Goal: Complete application form: Complete application form

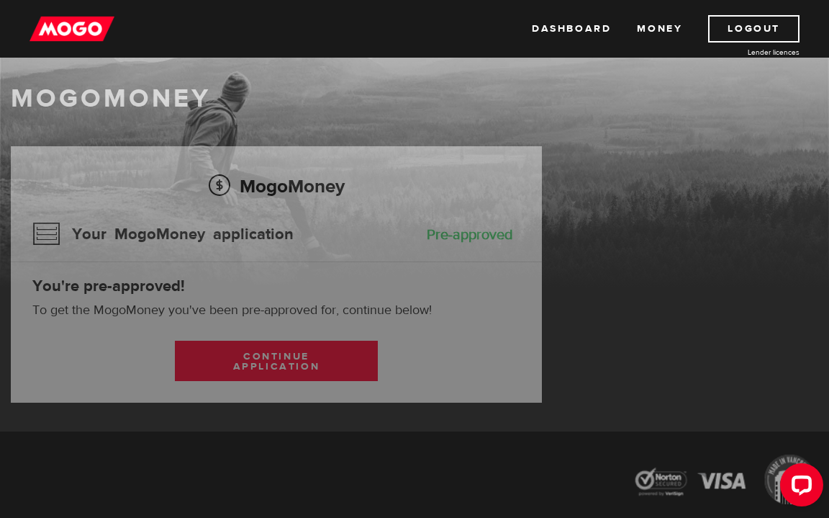
scroll to position [49, 0]
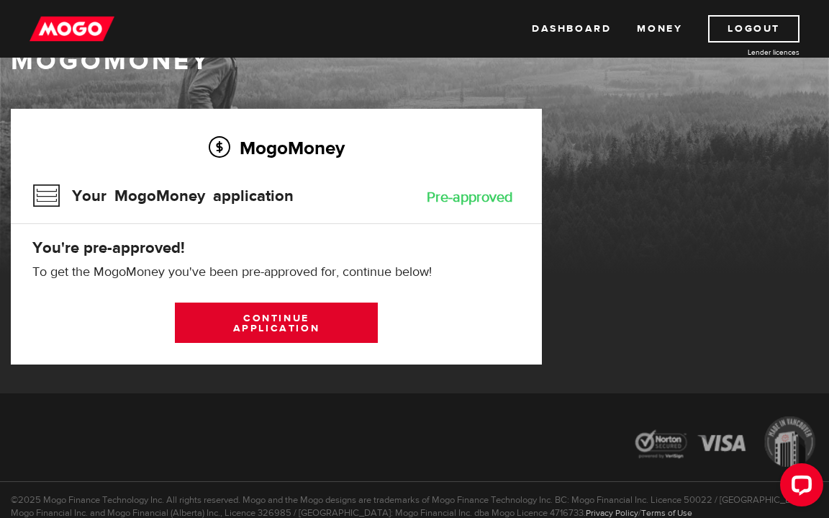
click at [301, 326] on link "Continue application" at bounding box center [277, 322] width 204 height 40
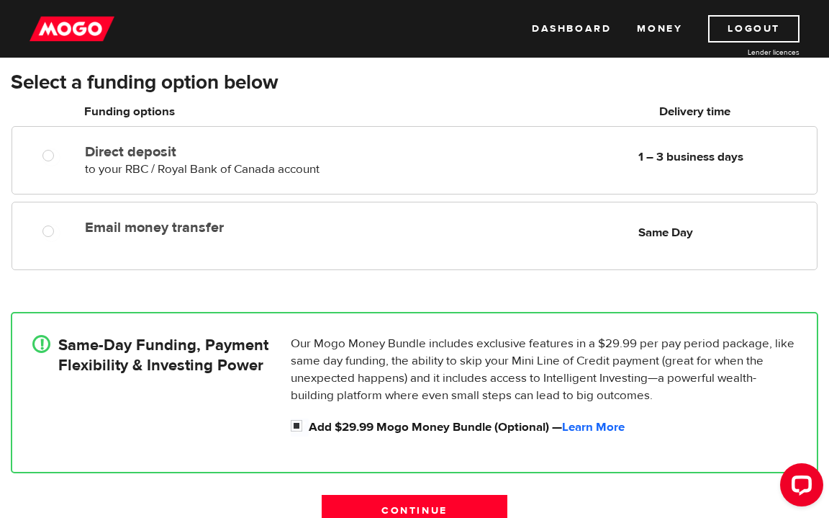
scroll to position [181, 0]
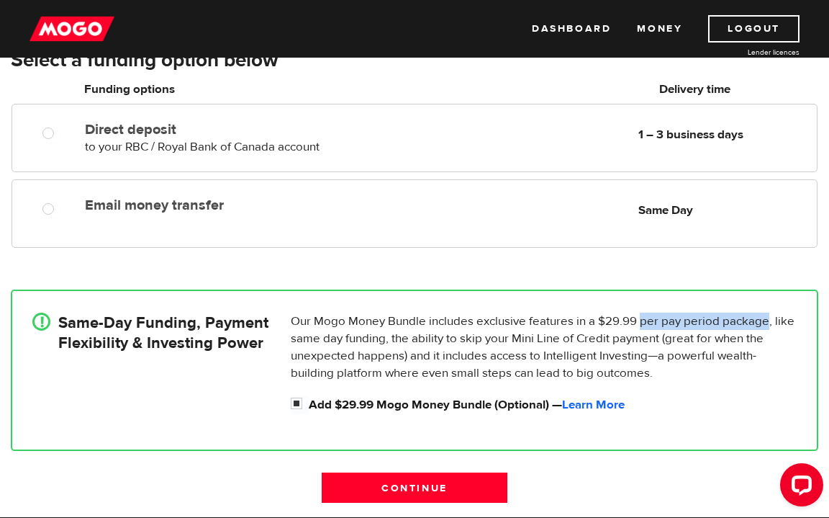
drag, startPoint x: 641, startPoint y: 320, endPoint x: 770, endPoint y: 320, distance: 128.9
click at [770, 320] on p "Our Mogo Money Bundle includes exclusive features in a $29.99 per pay period pa…" at bounding box center [544, 346] width 506 height 69
click at [734, 346] on p "Our Mogo Money Bundle includes exclusive features in a $29.99 per pay period pa…" at bounding box center [544, 346] width 506 height 69
drag, startPoint x: 604, startPoint y: 319, endPoint x: 633, endPoint y: 319, distance: 28.8
click at [633, 319] on p "Our Mogo Money Bundle includes exclusive features in a $29.99 per pay period pa…" at bounding box center [544, 346] width 506 height 69
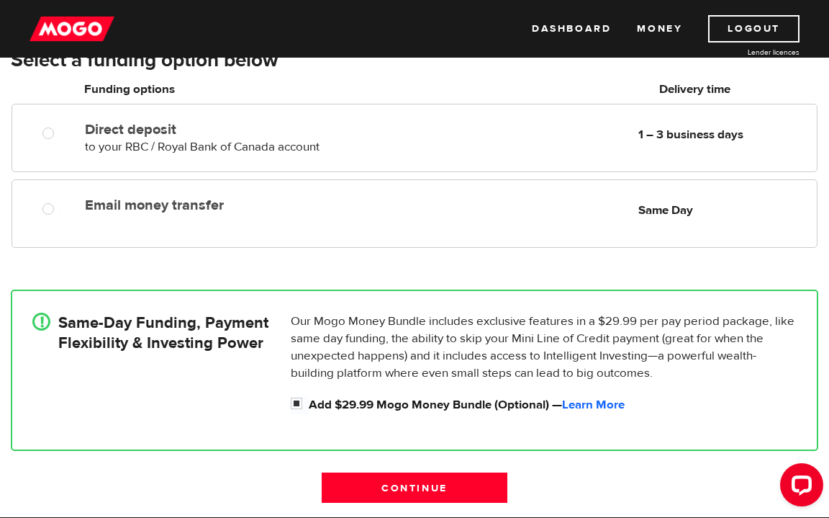
click at [636, 320] on p "Our Mogo Money Bundle includes exclusive features in a $29.99 per pay period pa…" at bounding box center [544, 346] width 506 height 69
click at [465, 488] on input "Continue" at bounding box center [415, 487] width 186 height 30
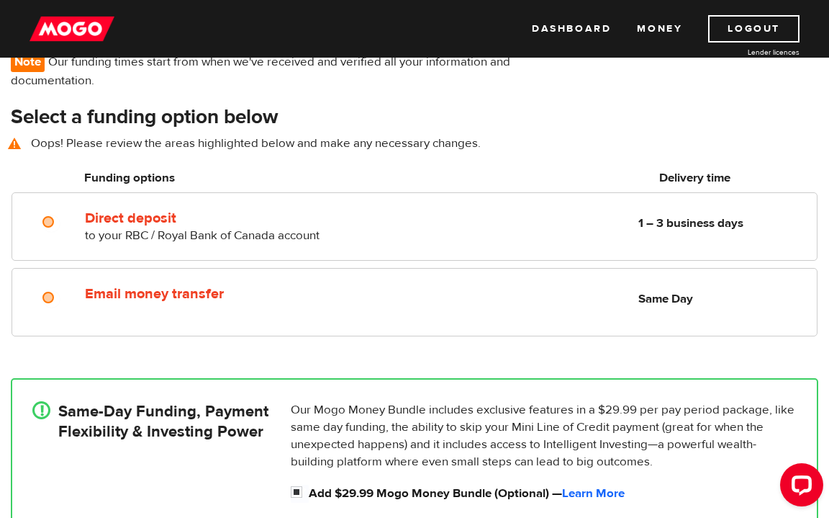
scroll to position [122, 0]
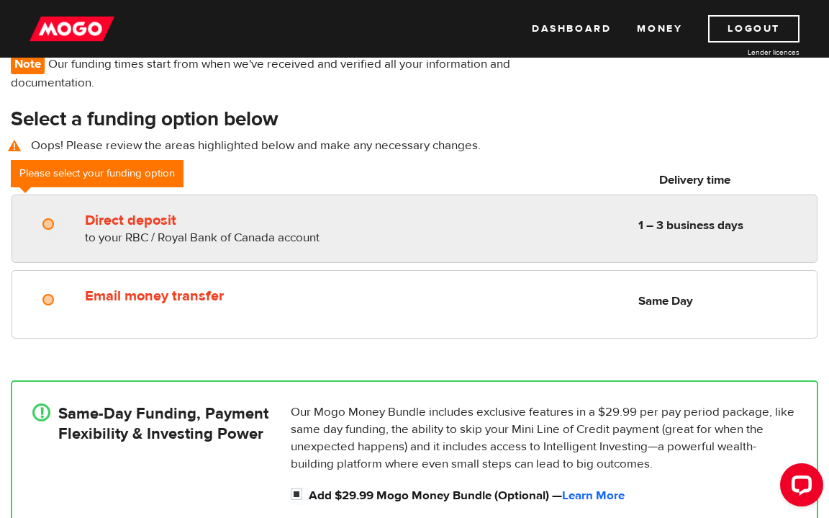
radio input "true"
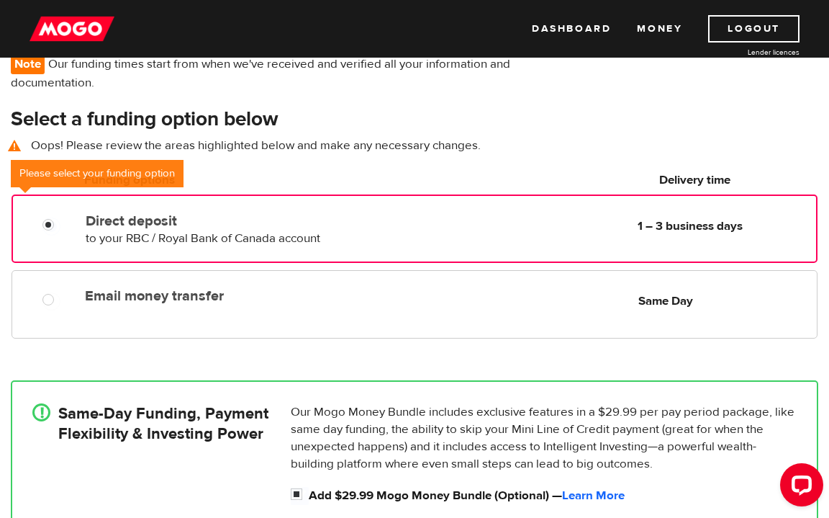
click at [475, 255] on div "Direct deposit to your RBC / Royal Bank of Canada account Delivery in 1 – 3 bus…" at bounding box center [415, 228] width 806 height 68
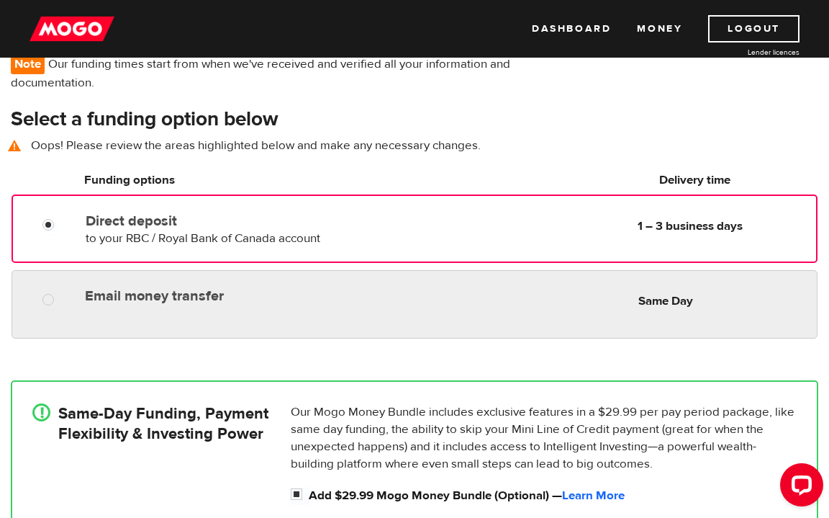
radio input "true"
click at [460, 307] on div "Email money transfer Delivery in Same Day Same Day" at bounding box center [448, 295] width 738 height 28
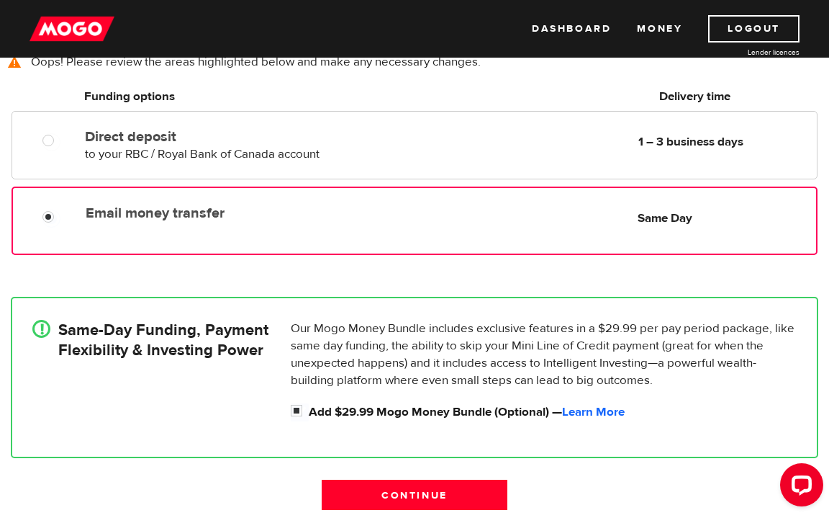
scroll to position [207, 0]
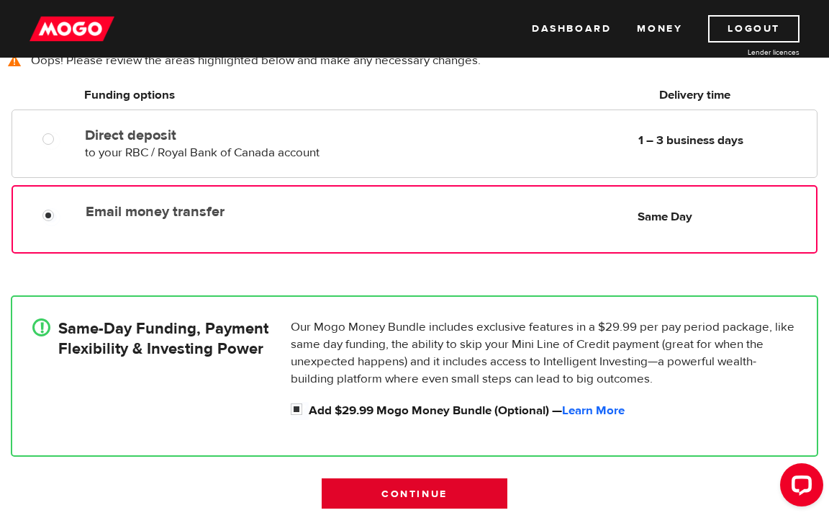
click at [449, 489] on input "Continue" at bounding box center [415, 493] width 186 height 30
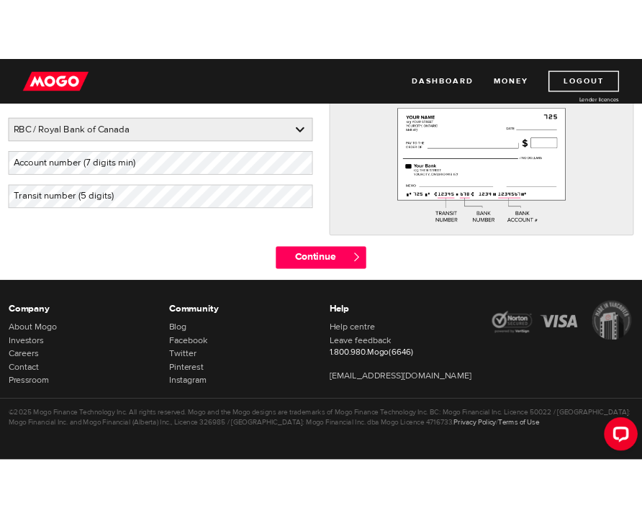
scroll to position [104, 0]
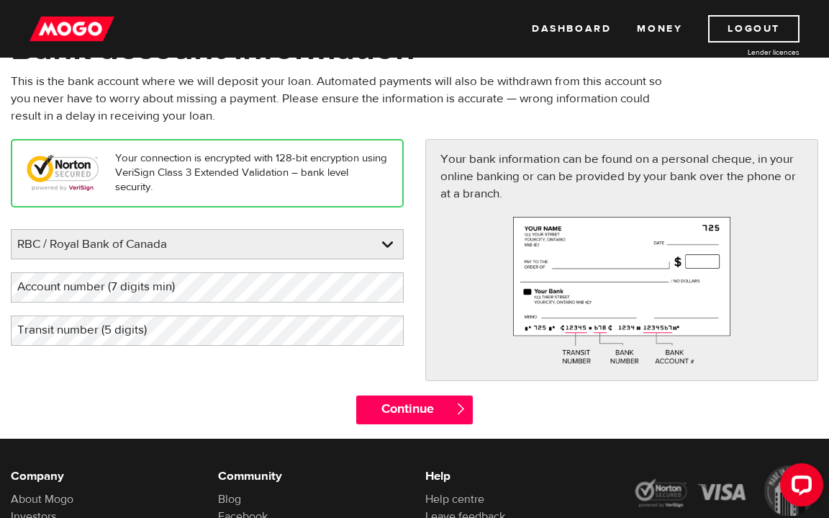
click at [281, 382] on div "Your connection is encrypted with 128-bit encryption using VeriSign Class 3 Ext…" at bounding box center [414, 267] width 829 height 256
click at [147, 297] on label "Account number (7 digits min)" at bounding box center [108, 287] width 194 height 30
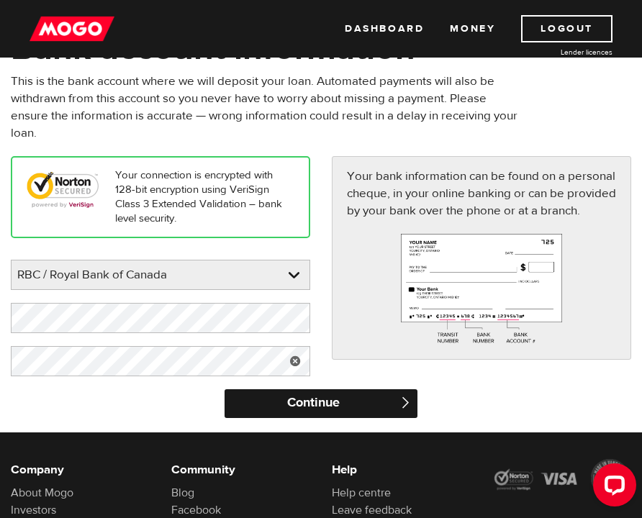
click at [251, 408] on input "Continue" at bounding box center [321, 403] width 192 height 29
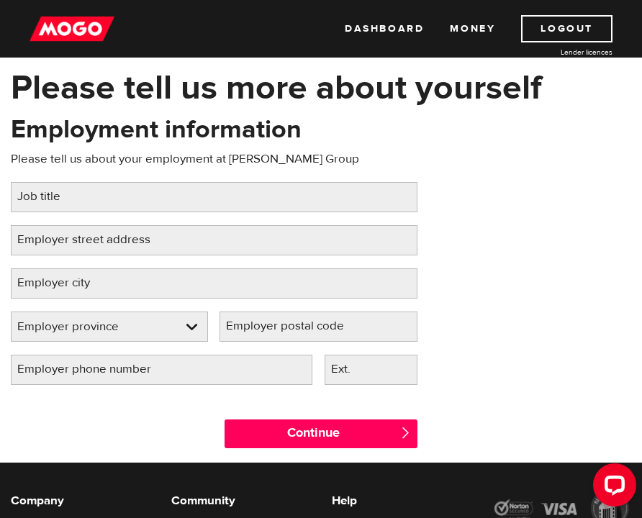
scroll to position [68, 0]
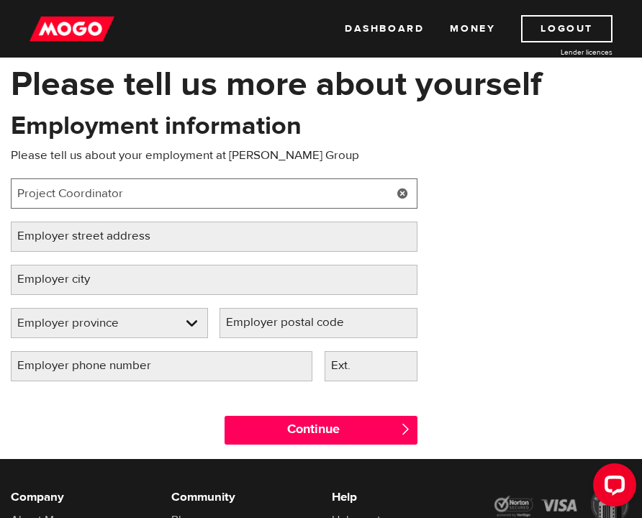
type input "Project Coordinator"
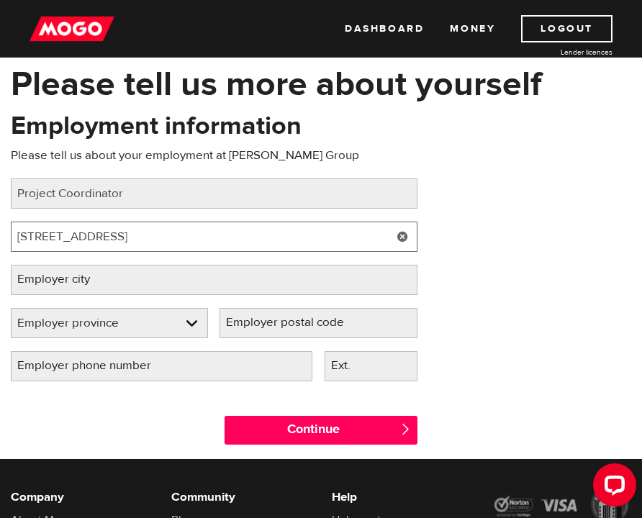
type input "36 Northline Roard , Unit 3"
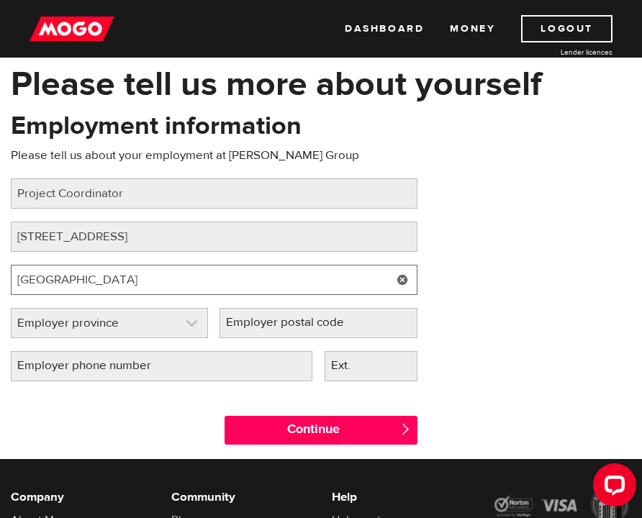
type input "Toronto"
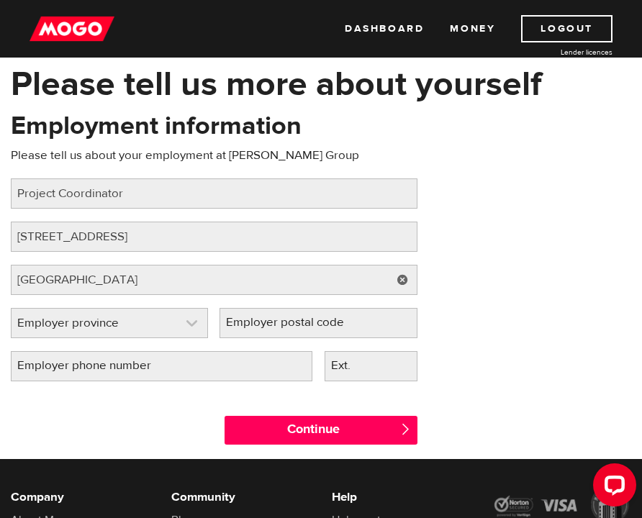
click at [177, 325] on link at bounding box center [110, 323] width 196 height 29
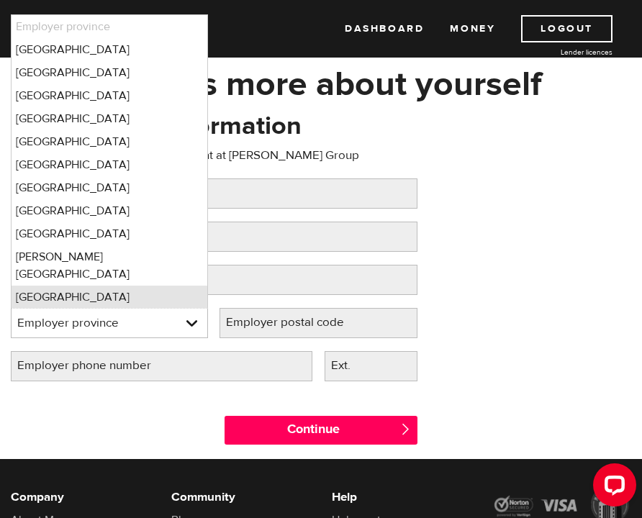
scroll to position [6, 0]
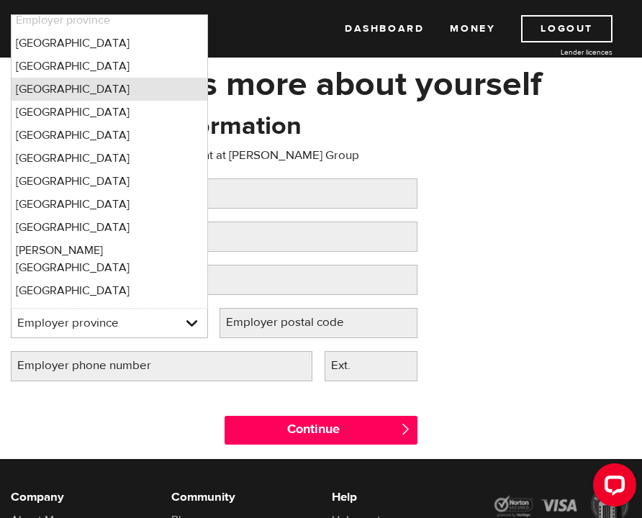
click at [101, 86] on li "Ontario" at bounding box center [110, 89] width 196 height 23
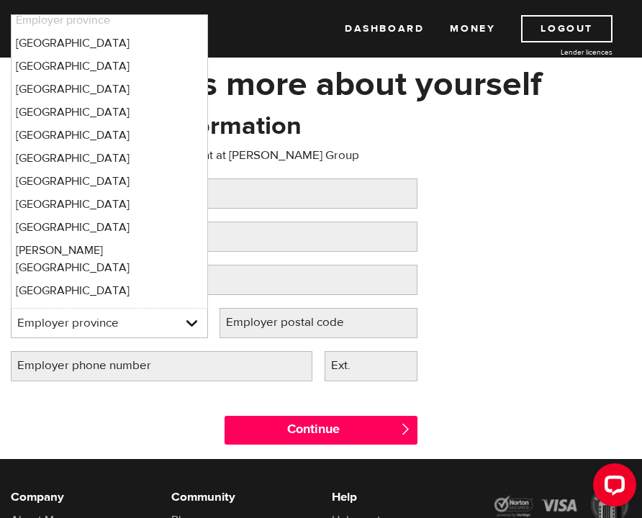
select select "ON"
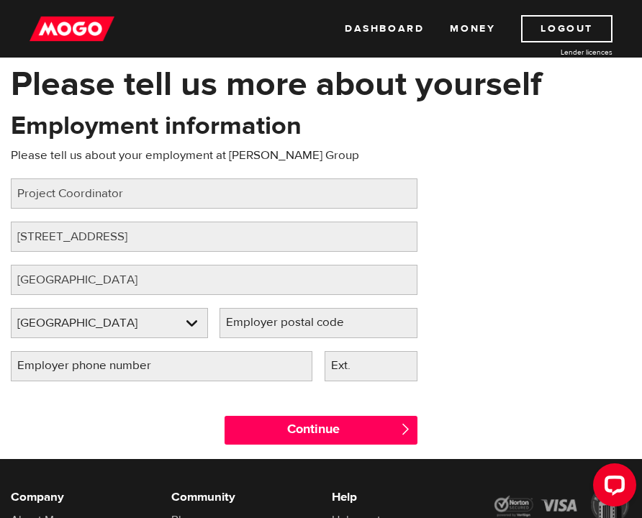
click at [276, 329] on label "Employer postal code" at bounding box center [297, 323] width 154 height 30
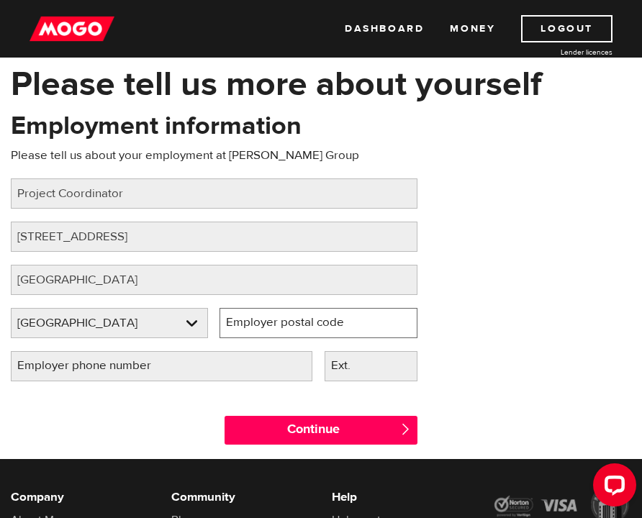
click at [276, 329] on input "Employer postal code" at bounding box center [318, 323] width 197 height 30
type input "M4B3E2"
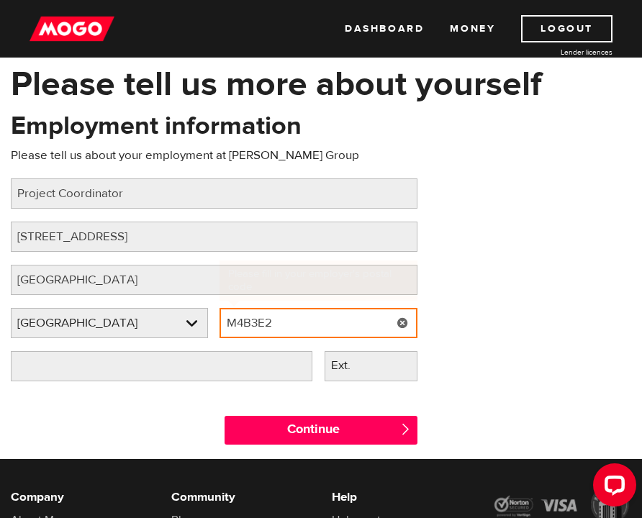
click at [315, 335] on input "M4B3E2" at bounding box center [318, 323] width 197 height 30
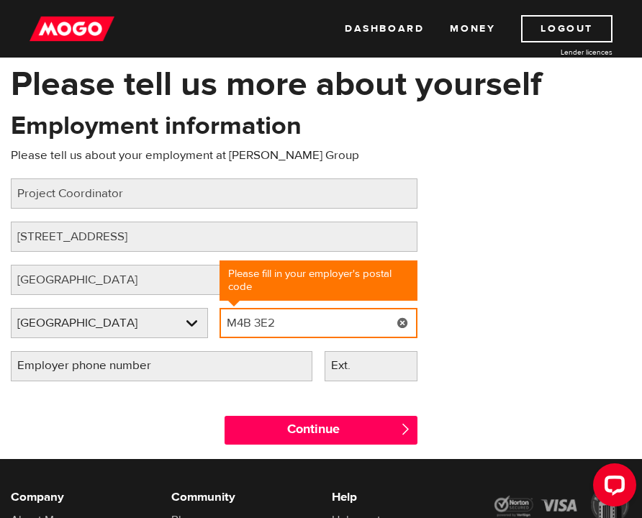
click at [250, 325] on input "M4B 3E2" at bounding box center [318, 323] width 197 height 30
click at [312, 328] on input "M4B 3E2" at bounding box center [318, 323] width 197 height 30
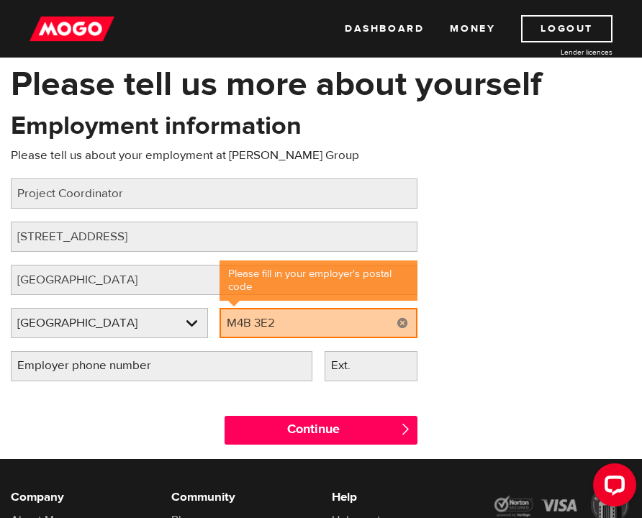
click at [473, 366] on div "Employment information Please tell us about your employment at Gillam Group Job…" at bounding box center [321, 252] width 642 height 286
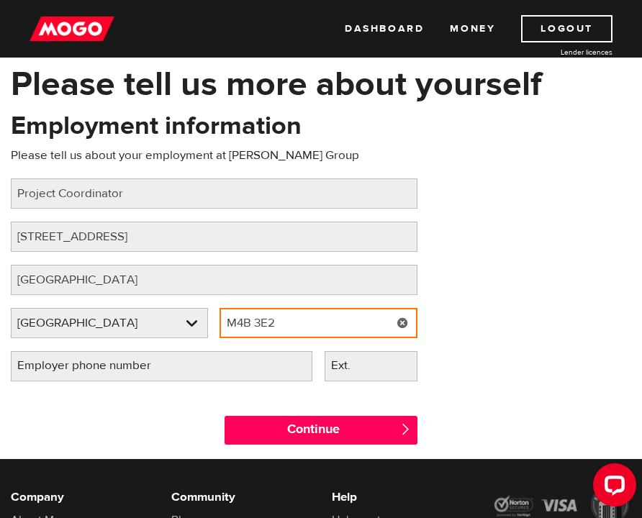
click at [341, 327] on input "M4B 3E2" at bounding box center [318, 323] width 197 height 30
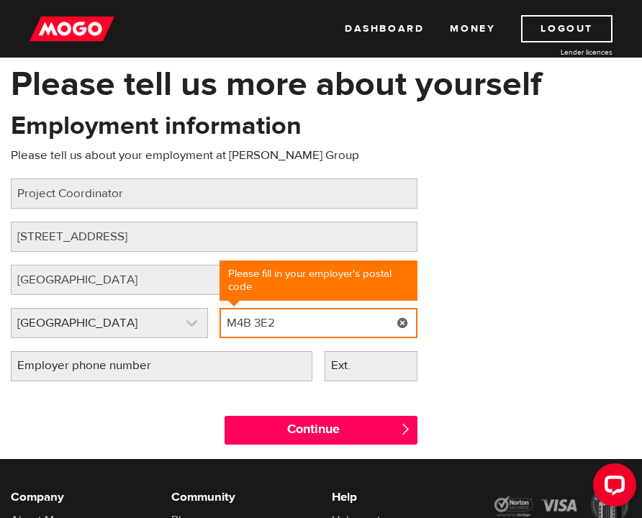
drag, startPoint x: 311, startPoint y: 322, endPoint x: 195, endPoint y: 316, distance: 116.0
click at [195, 316] on div "Employer province Please select your employer's province Ontario Employer provi…" at bounding box center [214, 329] width 418 height 43
type input "m4b3e2"
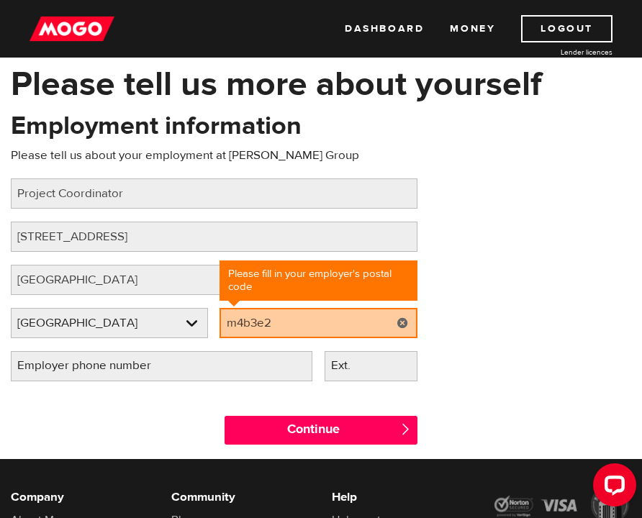
click at [136, 374] on label "Employer phone number" at bounding box center [96, 366] width 170 height 30
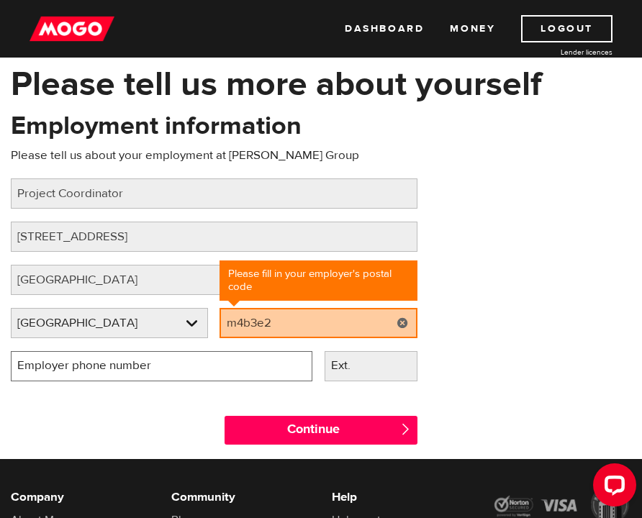
click at [136, 374] on input "Employer phone number" at bounding box center [162, 366] width 302 height 30
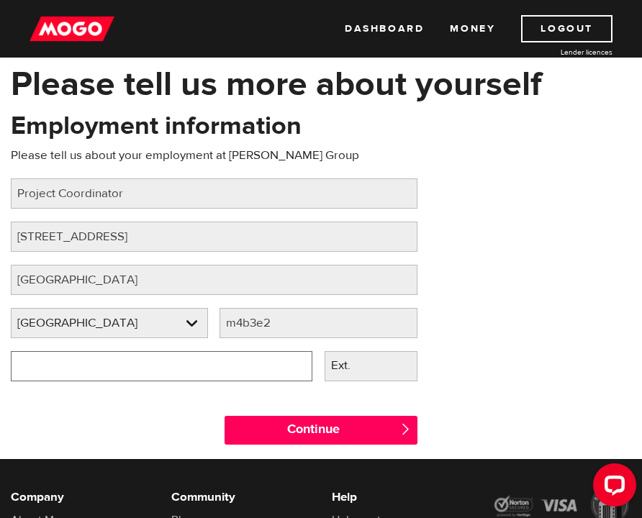
type input "(5 ) -"
type input "(416) 486-6776"
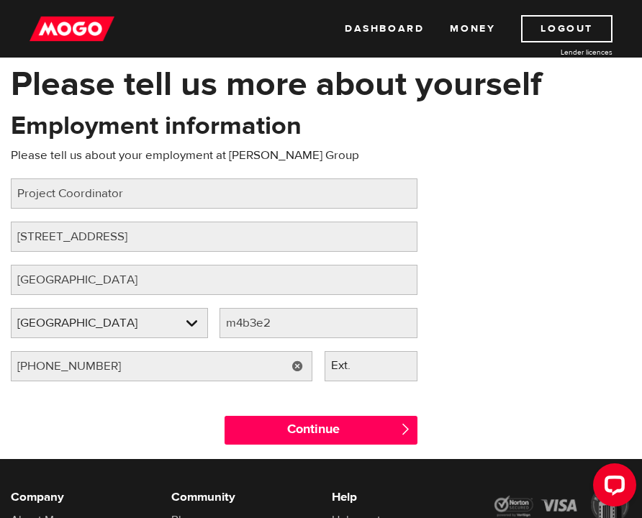
click at [441, 398] on div "Continue " at bounding box center [321, 426] width 642 height 65
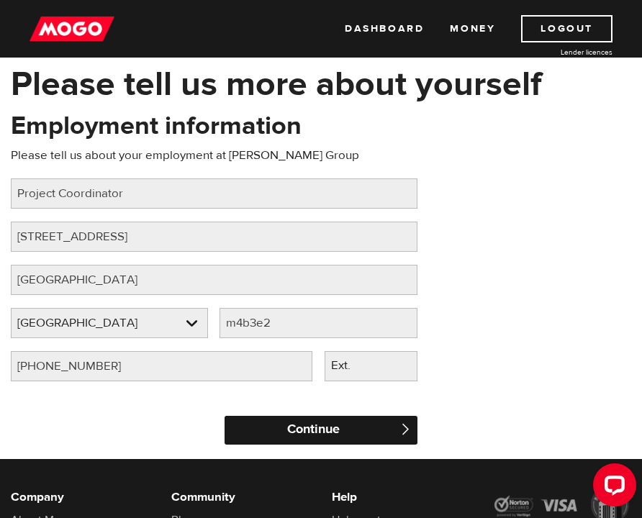
click at [359, 433] on input "Continue" at bounding box center [321, 430] width 192 height 29
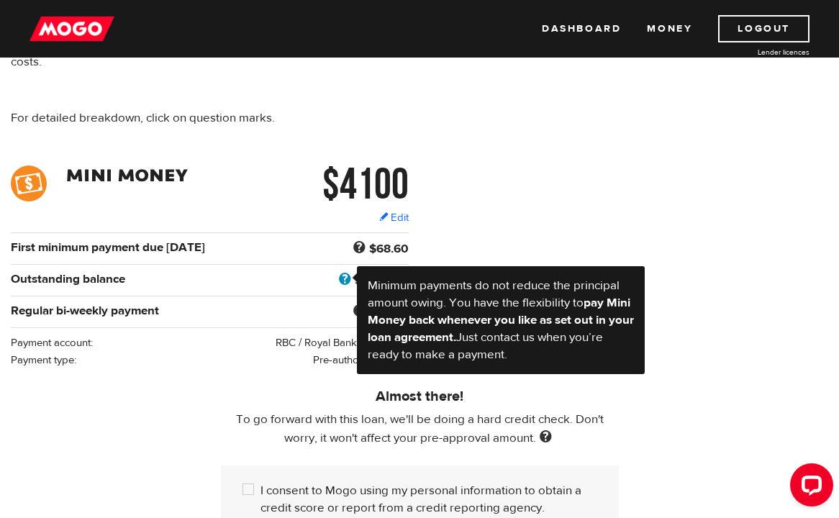
scroll to position [143, 0]
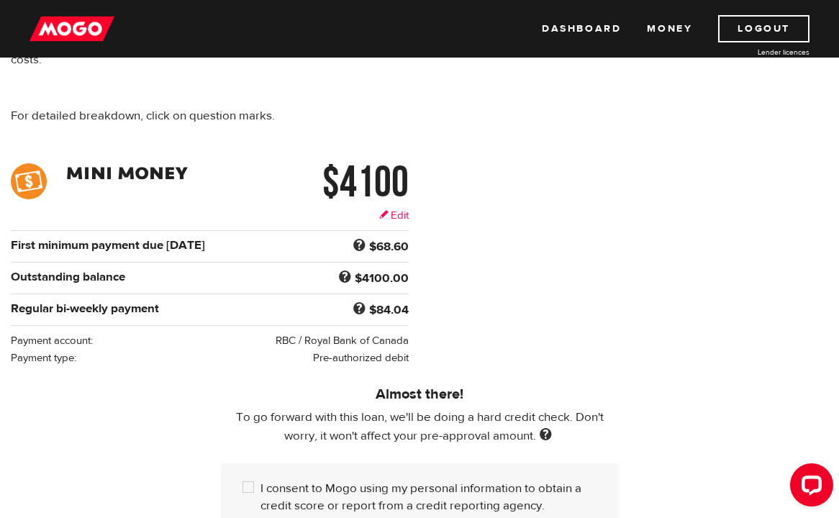
click at [397, 215] on link "Edit" at bounding box center [394, 215] width 30 height 15
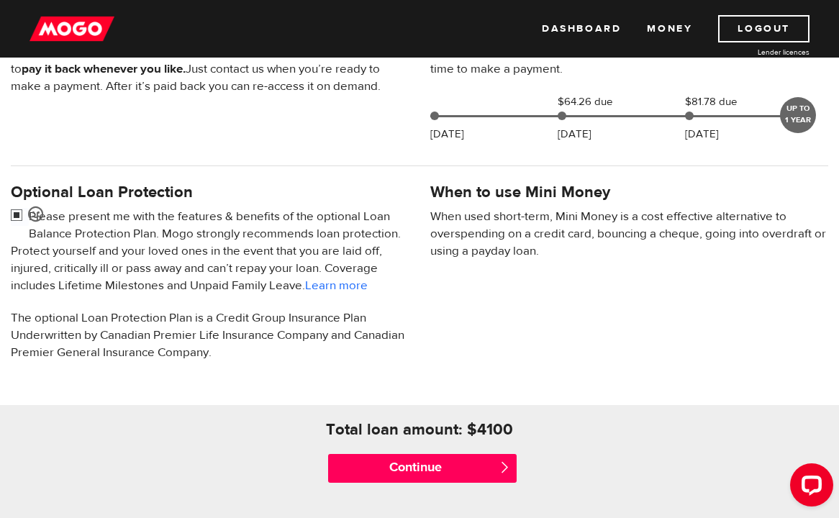
click at [17, 215] on input "checkbox" at bounding box center [20, 217] width 18 height 18
checkbox input "false"
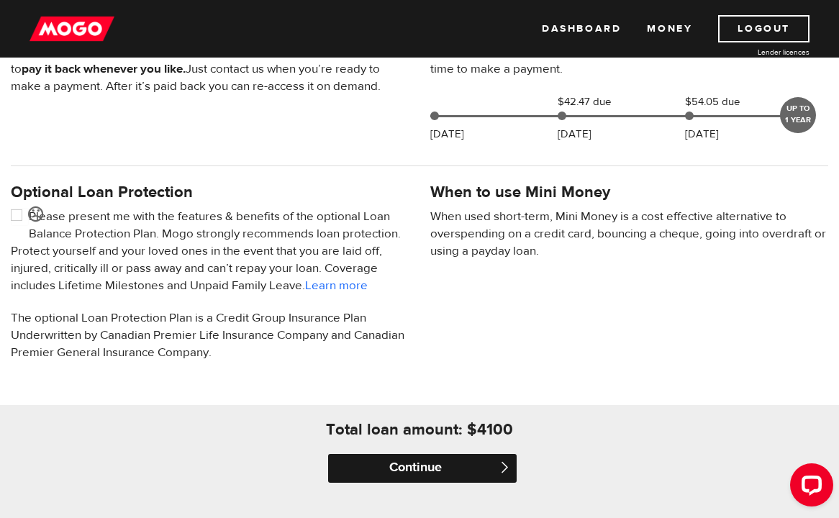
click at [440, 469] on input "Continue" at bounding box center [422, 468] width 189 height 29
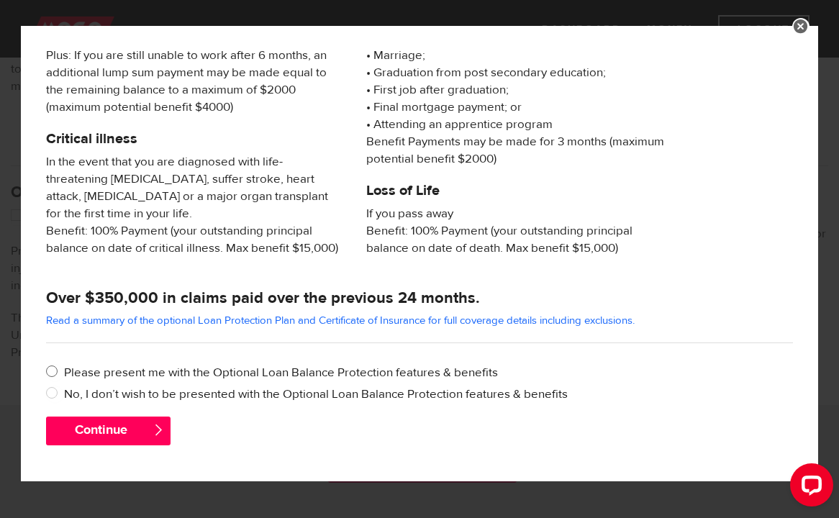
scroll to position [279, 0]
click at [237, 388] on label "No, I don’t wish to be presented with the Optional Loan Balance Protection feat…" at bounding box center [428, 394] width 729 height 17
click at [64, 388] on input "No, I don’t wish to be presented with the Optional Loan Balance Protection feat…" at bounding box center [55, 395] width 18 height 18
radio input "true"
click at [129, 439] on button "Continue" at bounding box center [108, 431] width 125 height 29
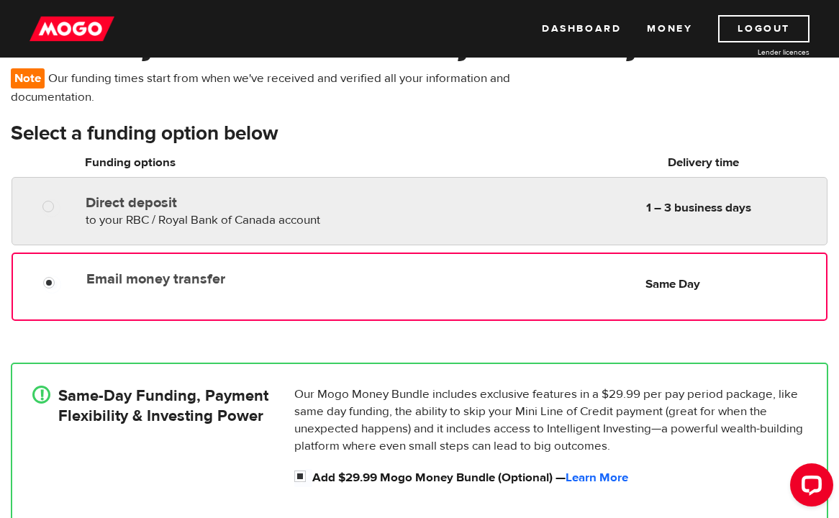
scroll to position [113, 0]
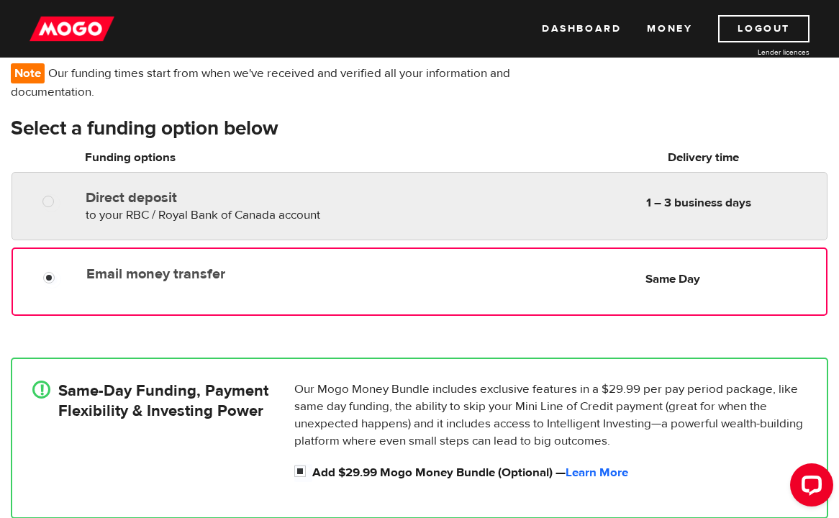
radio input "true"
click at [414, 218] on div "Direct deposit to your RBC / Royal Bank of Canada account Delivery in 1 – 3 bus…" at bounding box center [453, 204] width 747 height 40
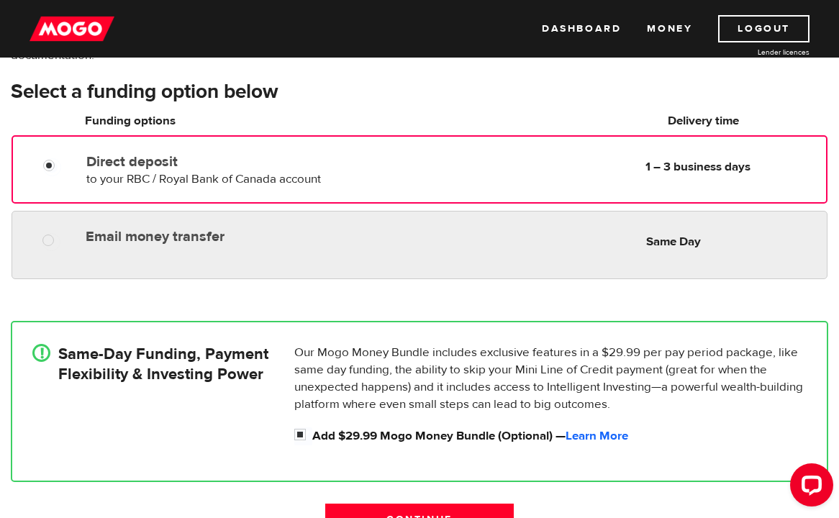
scroll to position [160, 0]
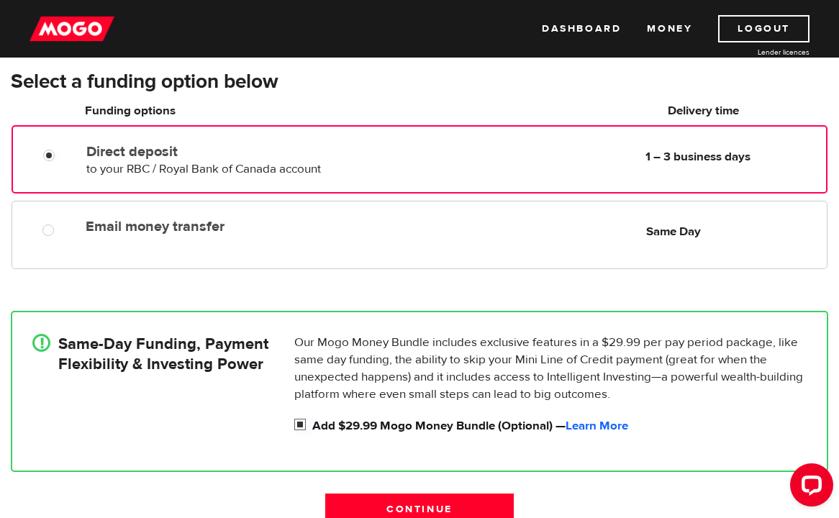
click at [297, 428] on input "Add $29.99 Mogo Money Bundle (Optional) — Learn More" at bounding box center [303, 427] width 18 height 18
checkbox input "false"
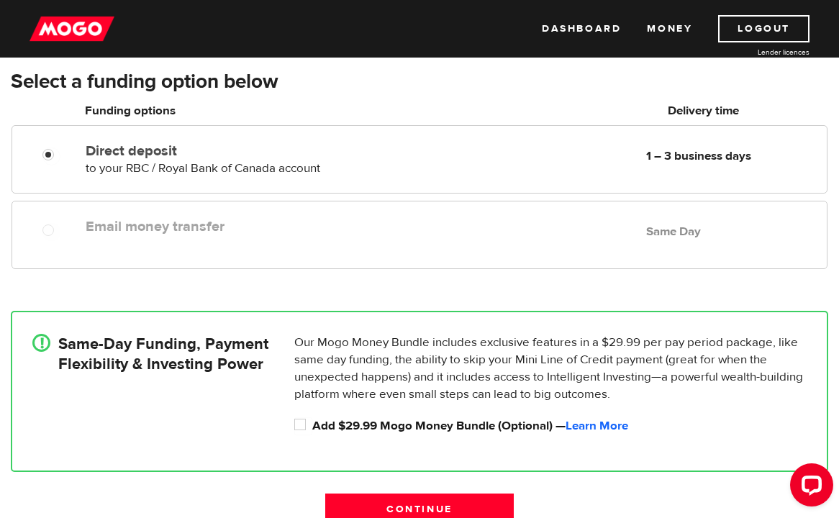
click at [362, 243] on div "Email money transfer Delivery in Same Day Same Day" at bounding box center [420, 235] width 816 height 68
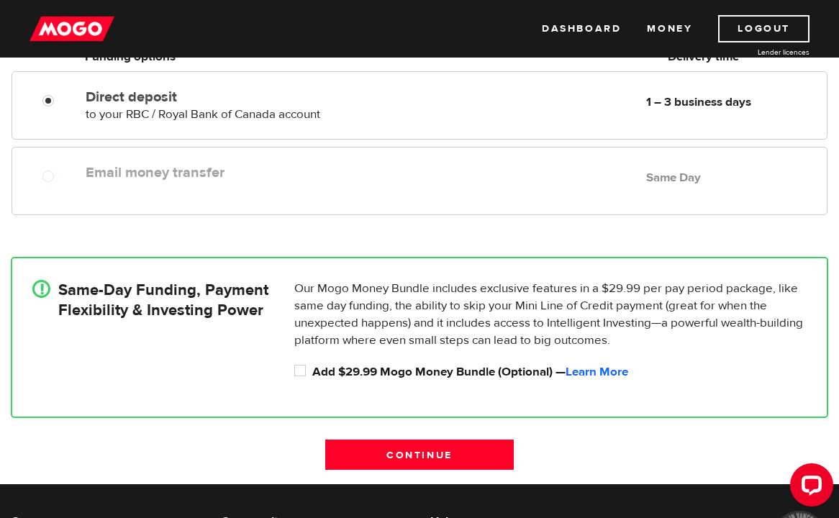
scroll to position [235, 0]
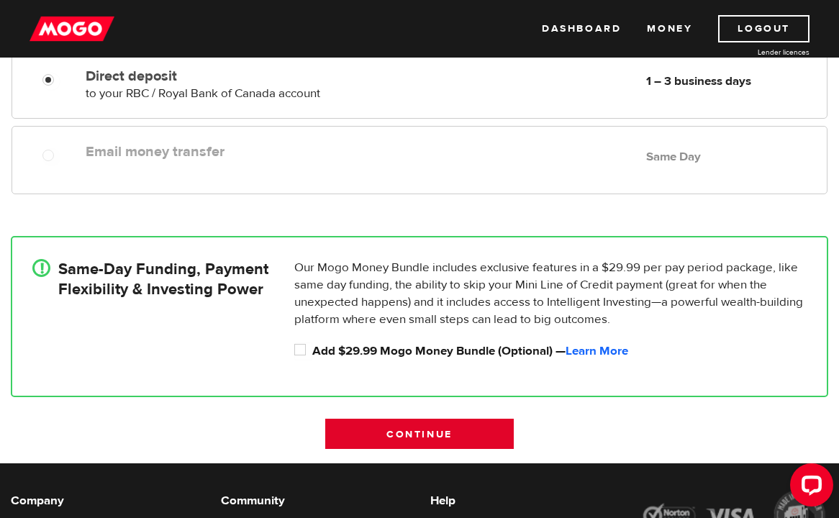
click at [404, 440] on input "Continue" at bounding box center [419, 434] width 189 height 30
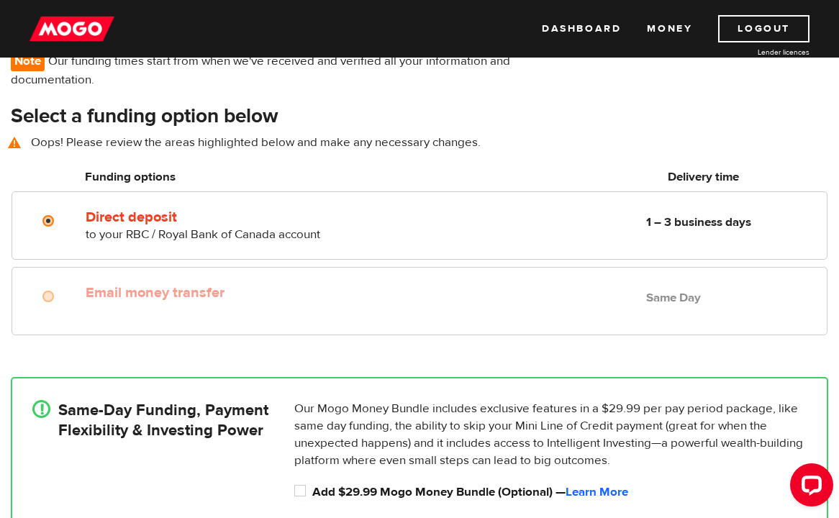
scroll to position [122, 0]
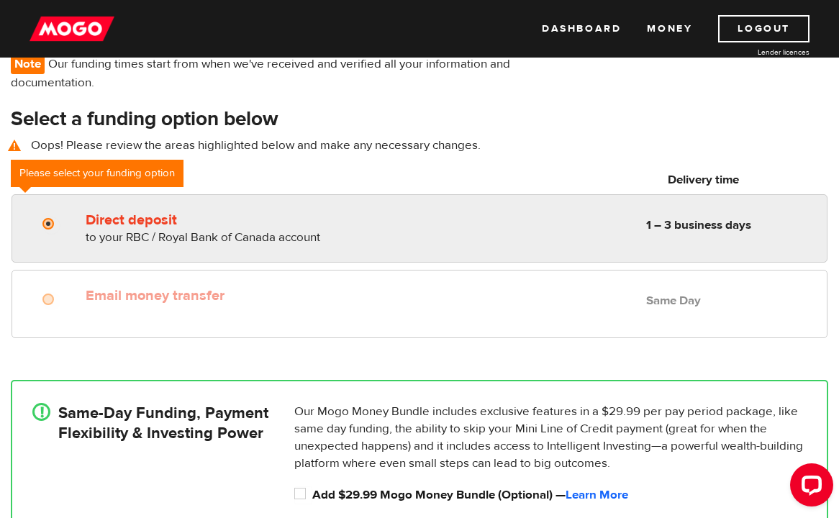
radio input "true"
click at [408, 253] on div "Direct deposit to your RBC / Royal Bank of Canada account Delivery in 1 – 3 bus…" at bounding box center [420, 228] width 816 height 68
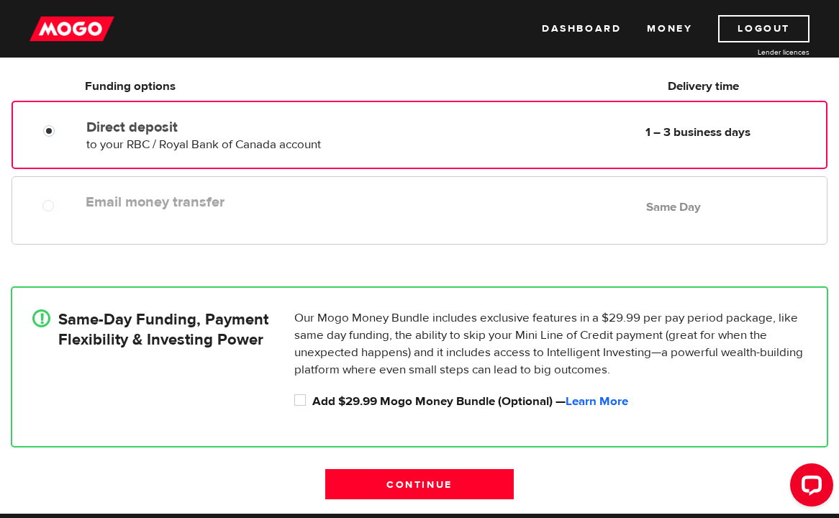
scroll to position [298, 0]
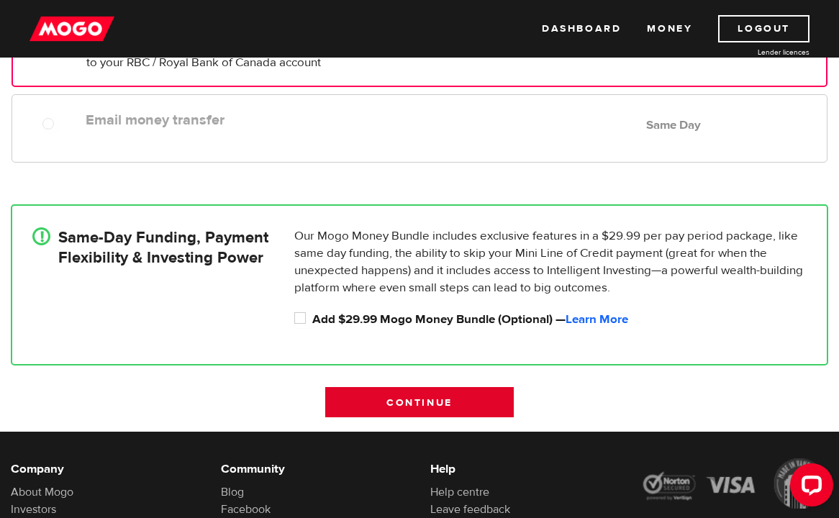
click at [424, 411] on input "Continue" at bounding box center [419, 402] width 189 height 30
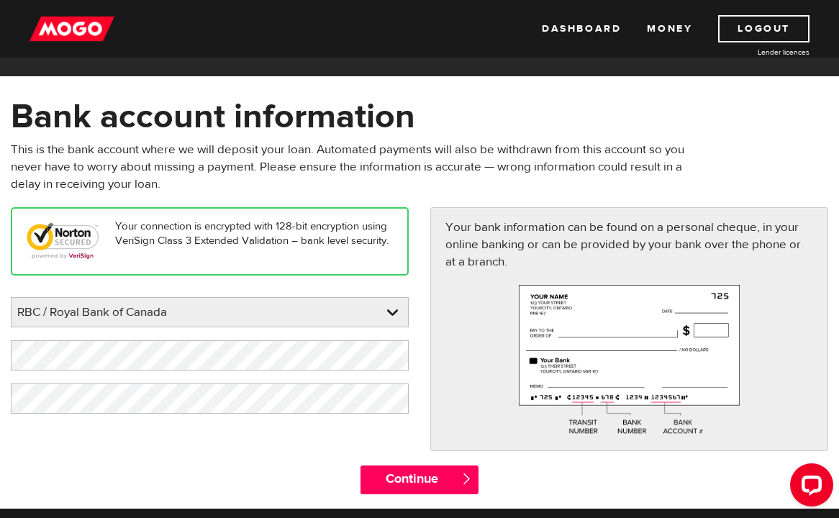
scroll to position [51, 0]
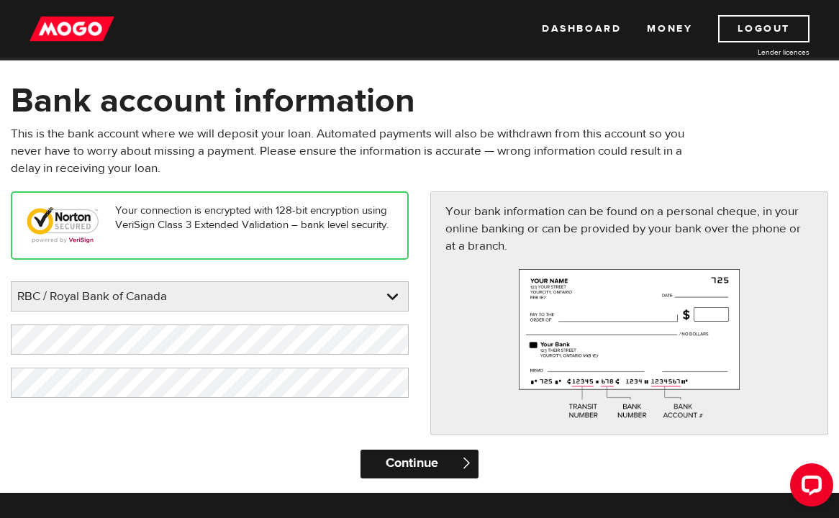
click at [450, 458] on input "Continue" at bounding box center [420, 464] width 118 height 29
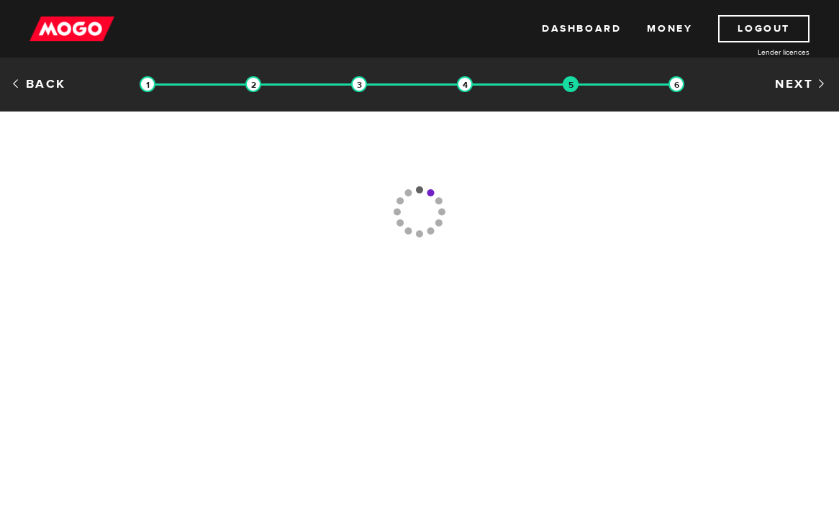
type input "[PHONE_NUMBER]"
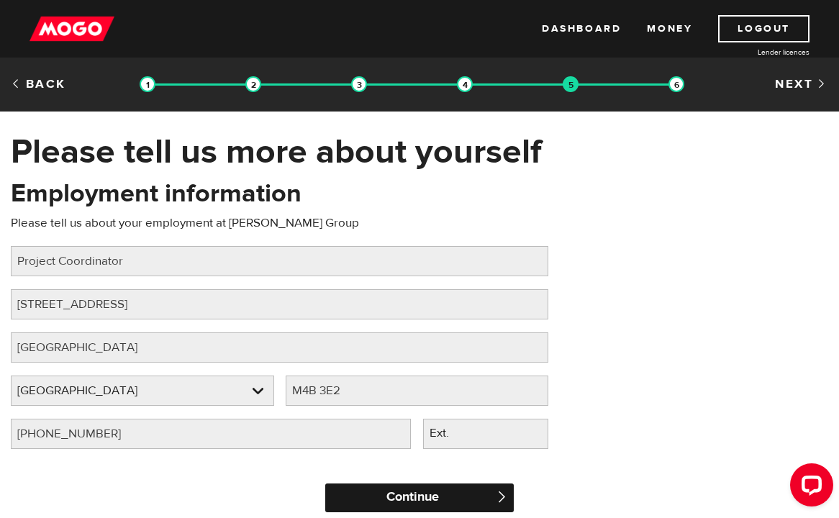
click at [445, 500] on input "Continue" at bounding box center [419, 498] width 189 height 29
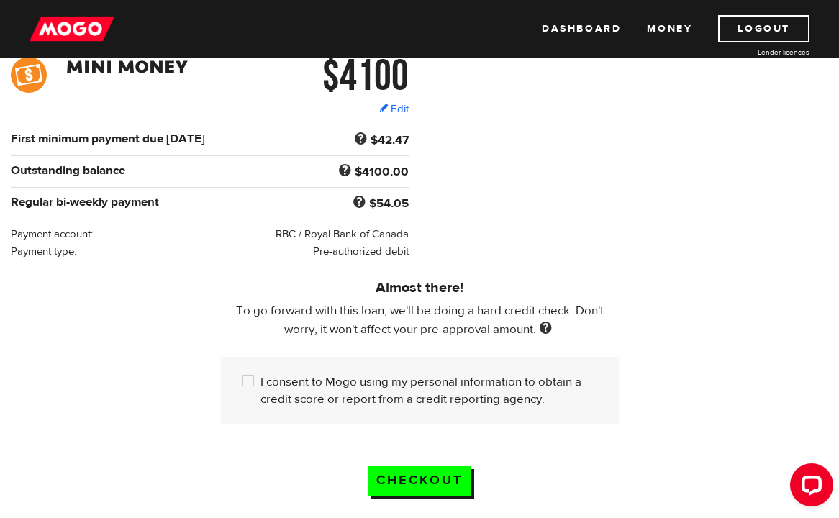
scroll to position [263, 0]
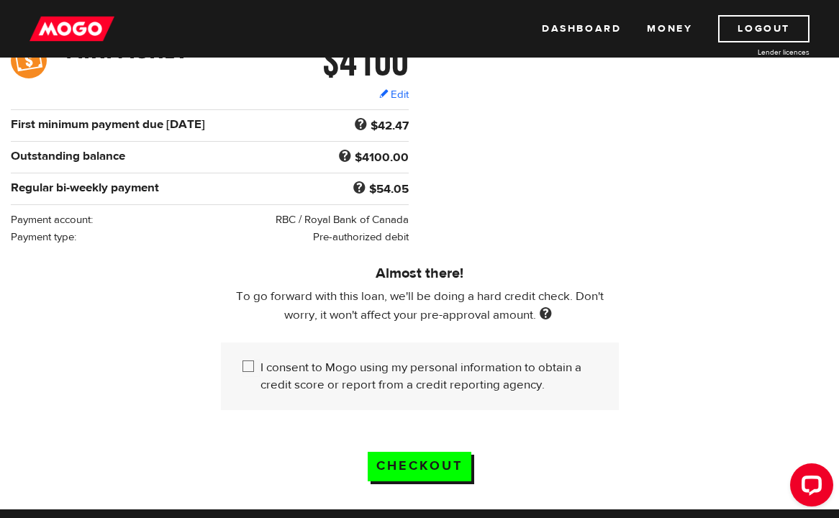
click at [501, 381] on label "I consent to Mogo using my personal information to obtain a credit score or rep…" at bounding box center [429, 376] width 337 height 35
click at [261, 377] on input "I consent to Mogo using my personal information to obtain a credit score or rep…" at bounding box center [252, 368] width 18 height 18
checkbox input "true"
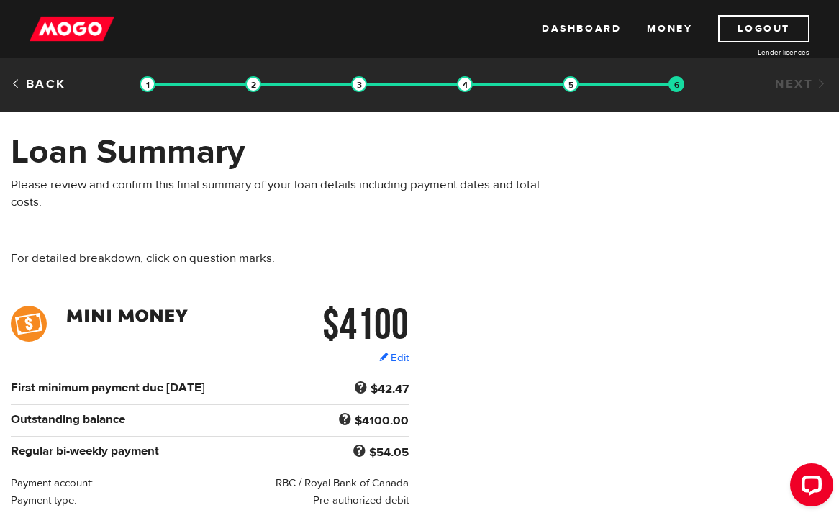
scroll to position [0, 0]
